Goal: Task Accomplishment & Management: Manage account settings

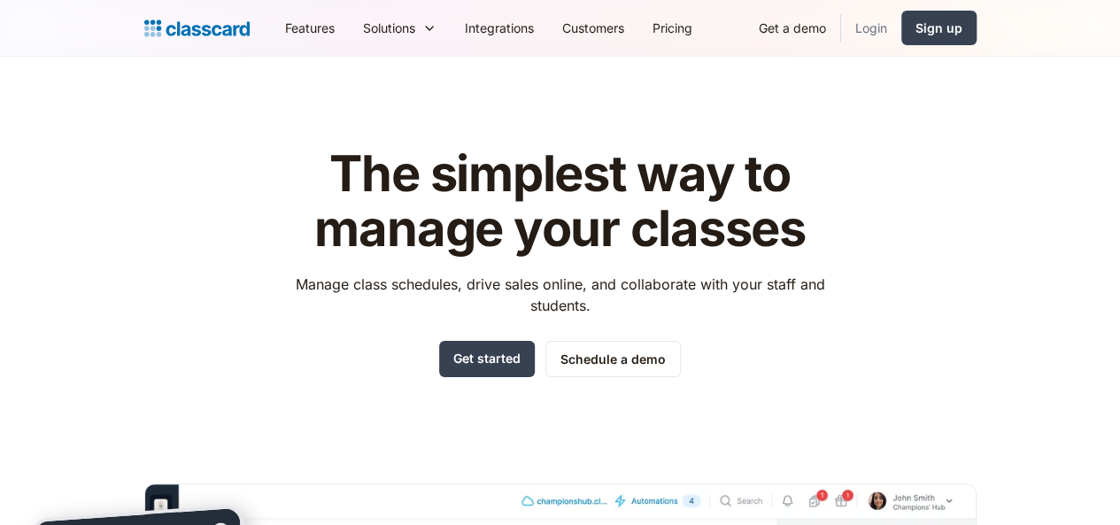
click at [902, 35] on link "Login" at bounding box center [871, 28] width 60 height 40
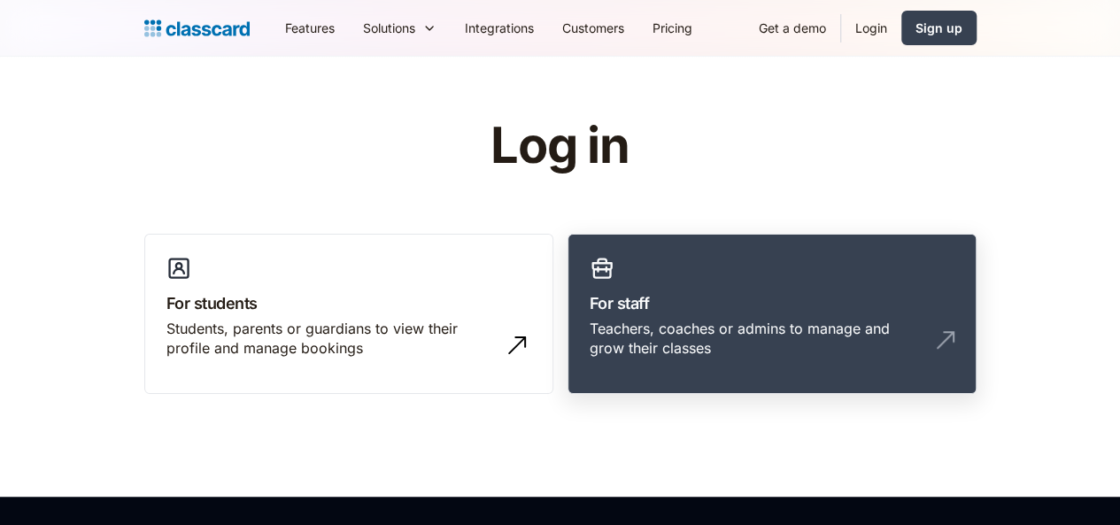
click at [788, 349] on div "Teachers, coaches or admins to manage and grow their classes" at bounding box center [772, 346] width 365 height 54
